Goal: Transaction & Acquisition: Purchase product/service

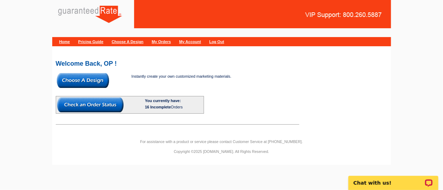
click at [89, 76] on img at bounding box center [83, 80] width 52 height 15
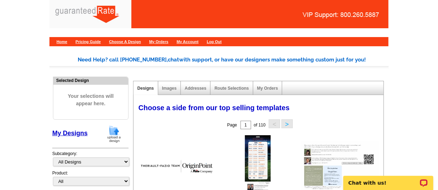
click at [114, 133] on img at bounding box center [114, 134] width 18 height 18
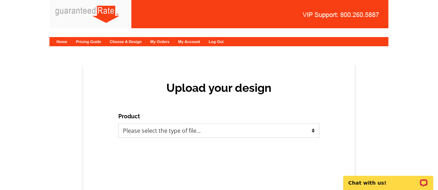
click at [187, 134] on select "Please select the type of file... Postcards Calendars Business Cards Letters an…" at bounding box center [218, 131] width 201 height 14
select select "1"
click at [118, 124] on select "Please select the type of file... Postcards Calendars Business Cards Letters an…" at bounding box center [218, 131] width 201 height 14
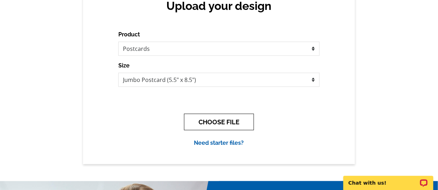
click at [220, 125] on button "CHOOSE FILE" at bounding box center [219, 122] width 70 height 17
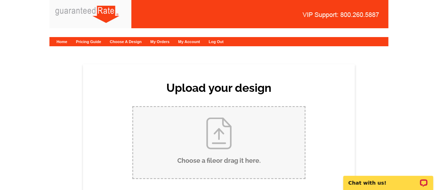
click at [218, 125] on input "Choose a file or drag it here ." at bounding box center [219, 142] width 172 height 71
type input "C:\fakepath\Copy of Multiple Properties.pdf"
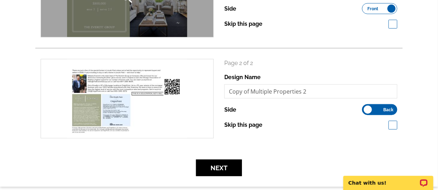
scroll to position [165, 0]
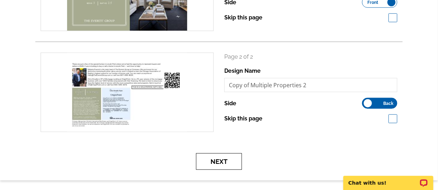
click at [216, 161] on button "Next" at bounding box center [219, 161] width 46 height 17
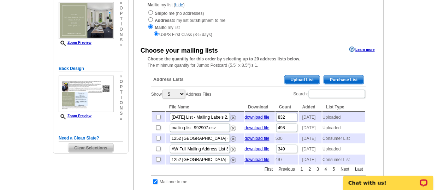
scroll to position [89, 0]
